Goal: Task Accomplishment & Management: Manage account settings

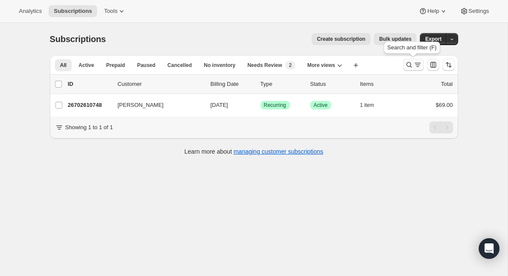
click at [407, 65] on icon "Search and filter results" at bounding box center [408, 65] width 9 height 9
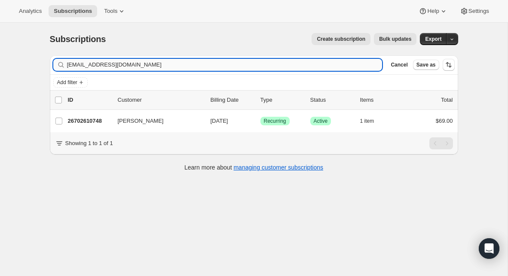
click at [198, 66] on input "[EMAIL_ADDRESS][DOMAIN_NAME]" at bounding box center [224, 65] width 315 height 12
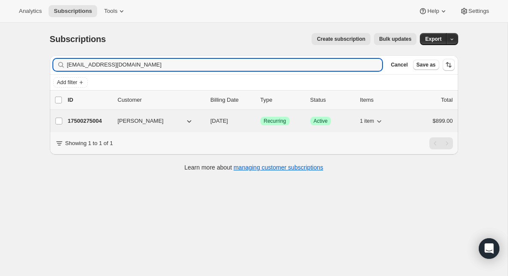
type input "[EMAIL_ADDRESS][DOMAIN_NAME]"
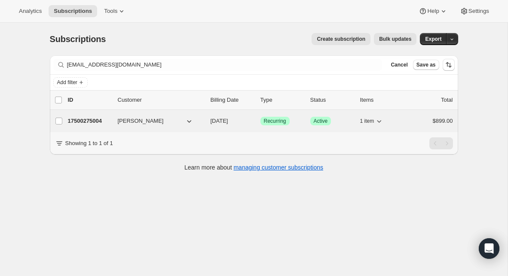
click at [97, 122] on p "17500275004" at bounding box center [89, 121] width 43 height 9
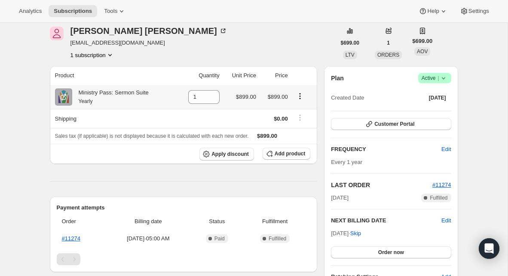
scroll to position [28, 0]
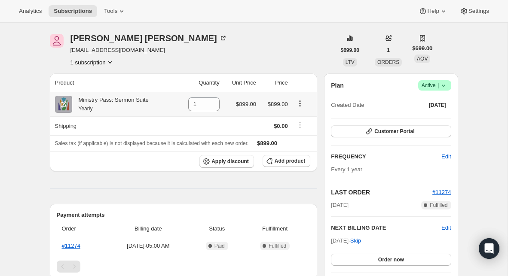
click at [299, 104] on icon "Product actions" at bounding box center [299, 103] width 9 height 9
click at [295, 118] on span "Swap variant" at bounding box center [299, 120] width 32 height 6
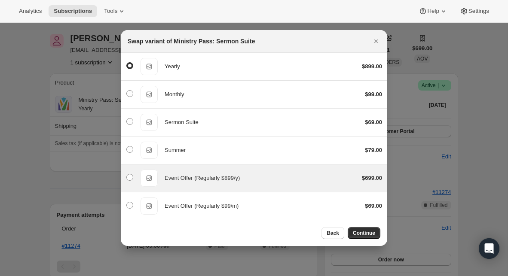
click at [234, 173] on div "Event Offer (Regularly $899/y) Event Offer (Regularly $899/y) $699.00" at bounding box center [254, 178] width 256 height 17
radio input "false"
radio input "true"
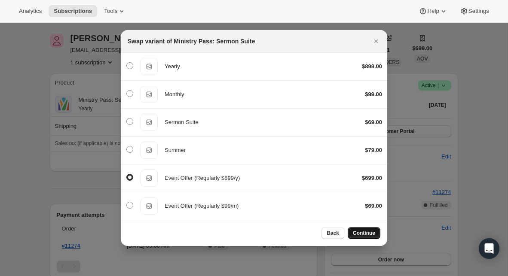
click at [368, 233] on span "Continue" at bounding box center [364, 233] width 22 height 7
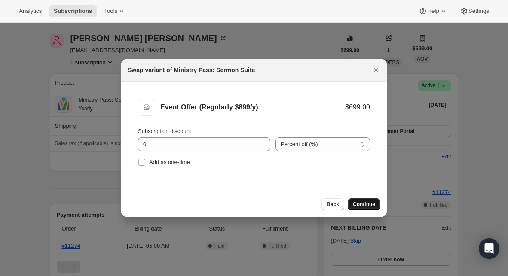
click at [361, 209] on button "Continue" at bounding box center [363, 204] width 33 height 12
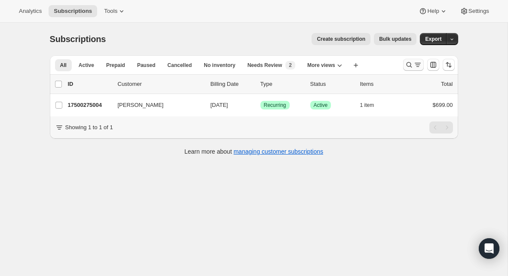
click at [408, 66] on icon "Search and filter results" at bounding box center [408, 65] width 9 height 9
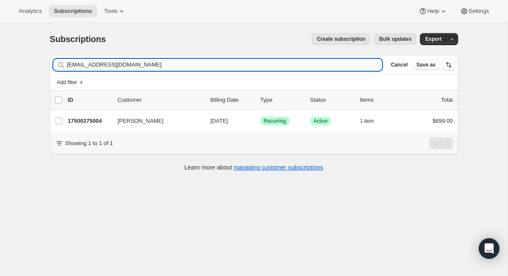
click at [289, 64] on input "[EMAIL_ADDRESS][DOMAIN_NAME]" at bounding box center [224, 65] width 315 height 12
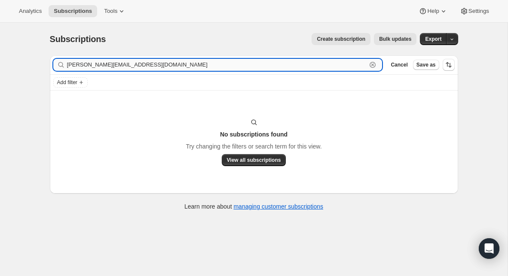
click at [94, 68] on input "[PERSON_NAME][EMAIL_ADDRESS][DOMAIN_NAME]" at bounding box center [217, 65] width 300 height 12
paste input "[EMAIL_ADDRESS][DOMAIN_NAME]"
click at [106, 68] on input "[EMAIL_ADDRESS][DOMAIN_NAME]" at bounding box center [217, 65] width 300 height 12
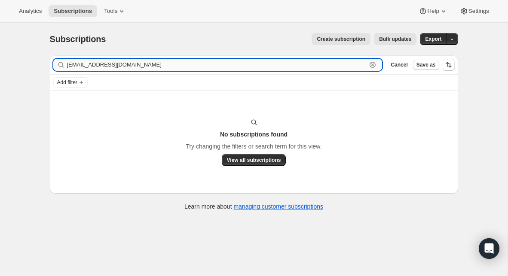
click at [106, 68] on input "[EMAIL_ADDRESS][DOMAIN_NAME]" at bounding box center [217, 65] width 300 height 12
click at [101, 67] on input "[PERSON_NAME]" at bounding box center [217, 65] width 300 height 12
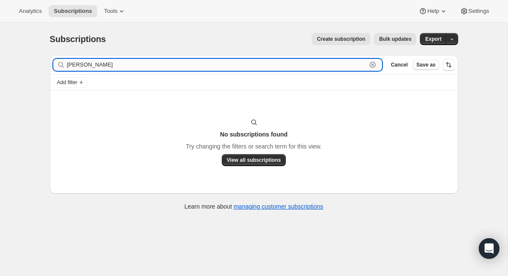
paste input "[PERSON_NAME][EMAIL_ADDRESS][PERSON_NAME][DOMAIN_NAME]"
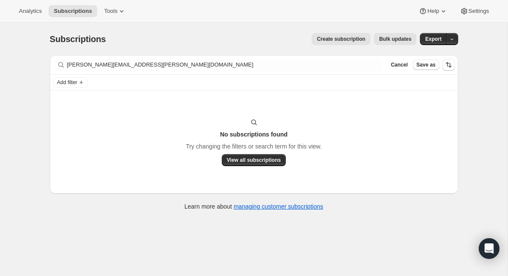
click at [108, 72] on div "Filter subscribers [PERSON_NAME][EMAIL_ADDRESS][PERSON_NAME][DOMAIN_NAME] Clear…" at bounding box center [254, 64] width 408 height 19
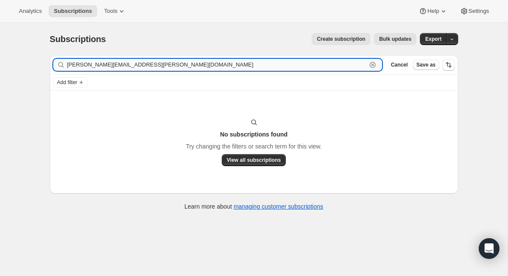
click at [108, 66] on input "[PERSON_NAME][EMAIL_ADDRESS][PERSON_NAME][DOMAIN_NAME]" at bounding box center [217, 65] width 300 height 12
paste input "i"
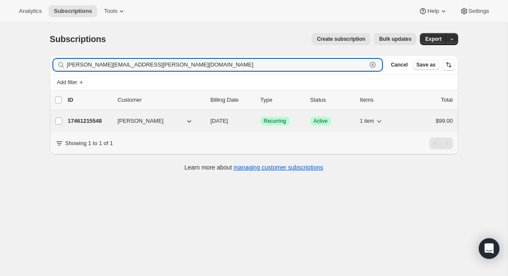
type input "[PERSON_NAME][EMAIL_ADDRESS][PERSON_NAME][DOMAIN_NAME]"
click at [83, 121] on p "17461215548" at bounding box center [89, 121] width 43 height 9
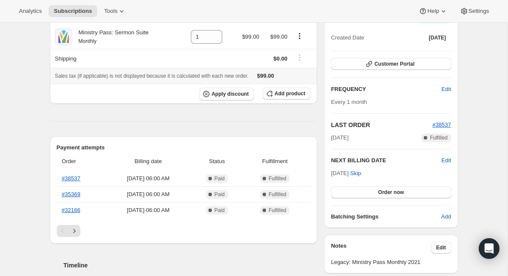
scroll to position [116, 0]
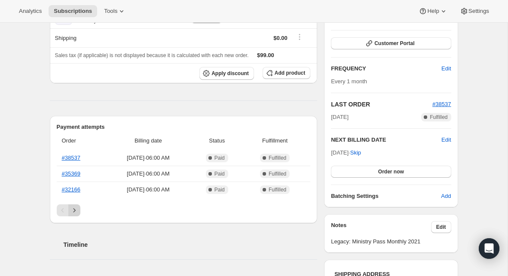
click at [75, 211] on icon "Next" at bounding box center [74, 210] width 9 height 9
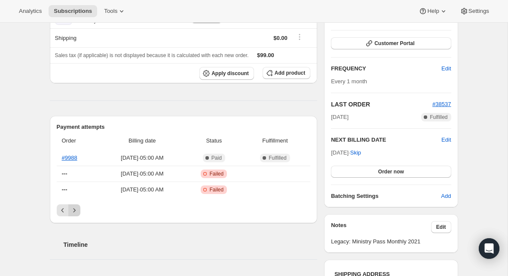
click at [75, 211] on icon "Next" at bounding box center [74, 210] width 9 height 9
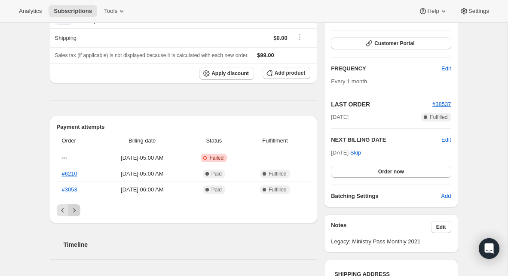
click at [75, 211] on icon "Next" at bounding box center [74, 210] width 9 height 9
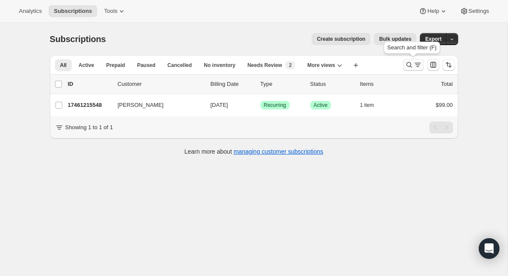
click at [409, 63] on icon "Search and filter results" at bounding box center [408, 65] width 9 height 9
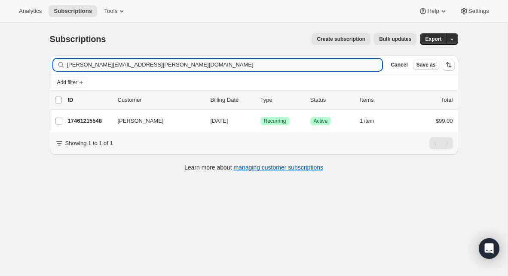
click at [267, 63] on input "[PERSON_NAME][EMAIL_ADDRESS][PERSON_NAME][DOMAIN_NAME]" at bounding box center [224, 65] width 315 height 12
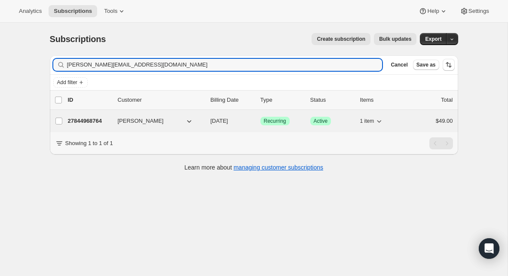
type input "[PERSON_NAME][EMAIL_ADDRESS][DOMAIN_NAME]"
click at [91, 124] on p "27844968764" at bounding box center [89, 121] width 43 height 9
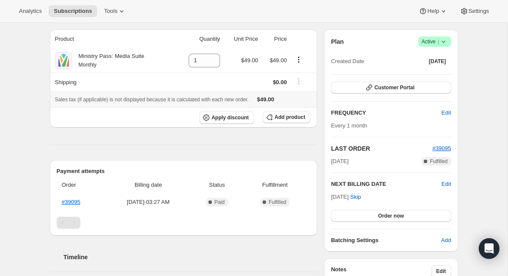
scroll to position [67, 0]
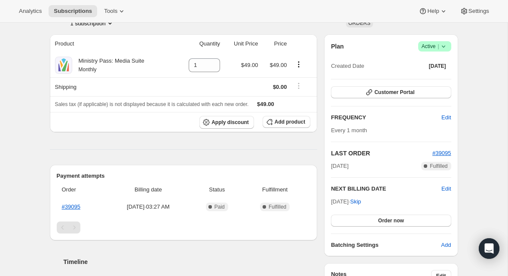
click at [436, 50] on span "Active |" at bounding box center [434, 46] width 26 height 9
click at [427, 75] on span "Cancel subscription" at bounding box center [431, 78] width 49 height 6
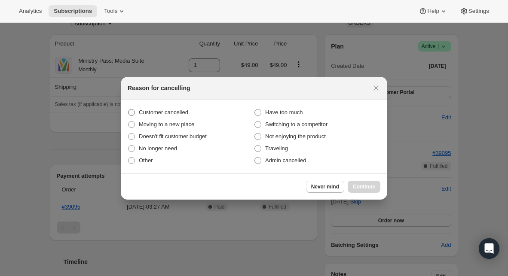
click at [173, 107] on label "Customer cancelled" at bounding box center [191, 112] width 126 height 12
click at [128, 109] on input "Customer cancelled" at bounding box center [128, 109] width 0 height 0
radio input "true"
click at [364, 185] on span "Continue" at bounding box center [364, 186] width 22 height 7
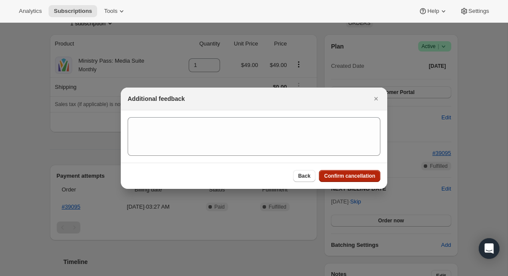
click at [355, 176] on span "Confirm cancellation" at bounding box center [349, 176] width 51 height 7
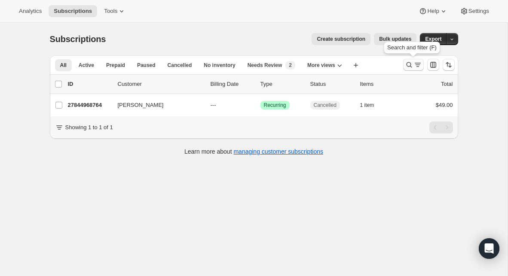
click at [409, 68] on icon "Search and filter results" at bounding box center [408, 65] width 9 height 9
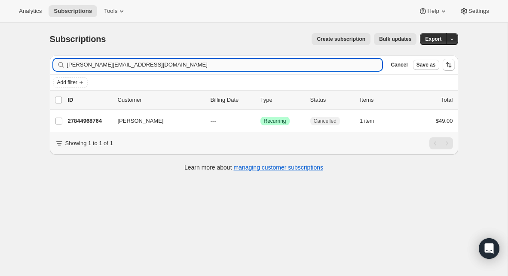
click at [259, 61] on input "[PERSON_NAME][EMAIL_ADDRESS][DOMAIN_NAME]" at bounding box center [224, 65] width 315 height 12
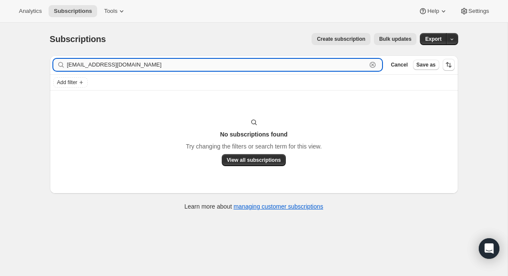
click at [147, 60] on input "[EMAIL_ADDRESS][DOMAIN_NAME]" at bounding box center [217, 65] width 300 height 12
paste input "[EMAIL_ADDRESS][DOMAIN_NAME]"
click at [101, 66] on input "[EMAIL_ADDRESS][DOMAIN_NAME]" at bounding box center [217, 65] width 300 height 12
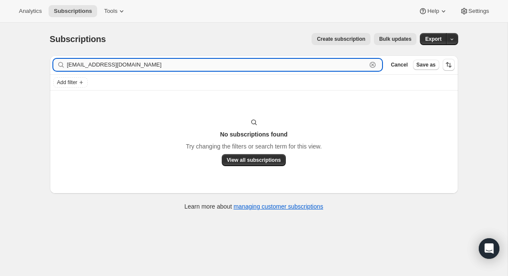
click at [101, 66] on input "[EMAIL_ADDRESS][DOMAIN_NAME]" at bounding box center [217, 65] width 300 height 12
paste input "pastordbenson"
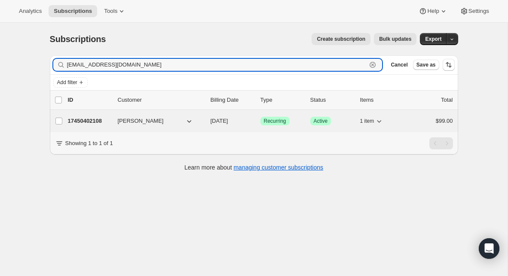
type input "[EMAIL_ADDRESS][DOMAIN_NAME]"
click at [91, 120] on p "17450402108" at bounding box center [89, 121] width 43 height 9
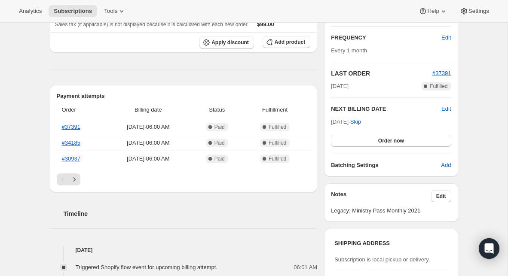
scroll to position [164, 0]
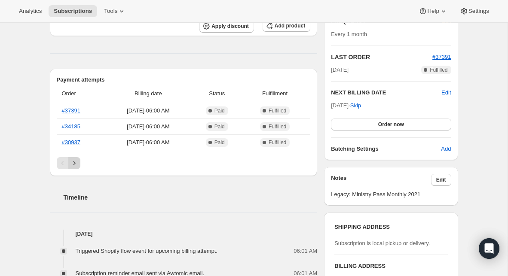
click at [75, 164] on icon "Next" at bounding box center [74, 163] width 9 height 9
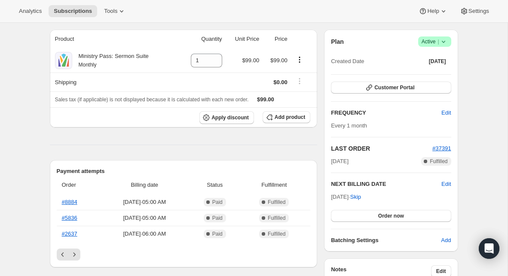
scroll to position [0, 0]
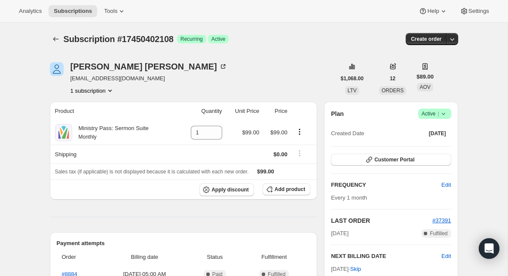
click at [443, 115] on icon at bounding box center [442, 114] width 3 height 2
click at [429, 143] on span "Cancel subscription" at bounding box center [431, 145] width 49 height 6
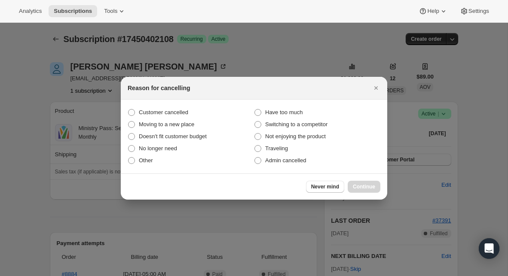
click at [295, 59] on div at bounding box center [254, 138] width 508 height 276
